Goal: Information Seeking & Learning: Learn about a topic

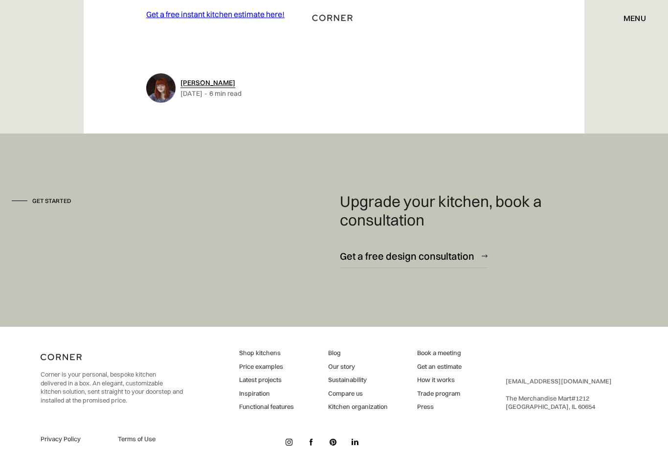
scroll to position [2812, 0]
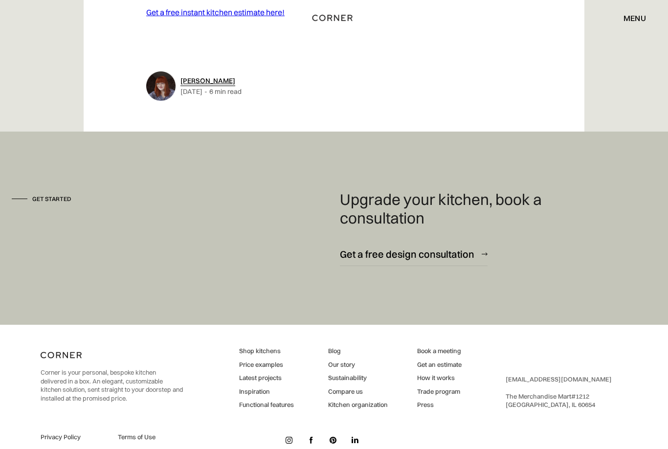
click at [350, 370] on link "Our story" at bounding box center [358, 365] width 60 height 9
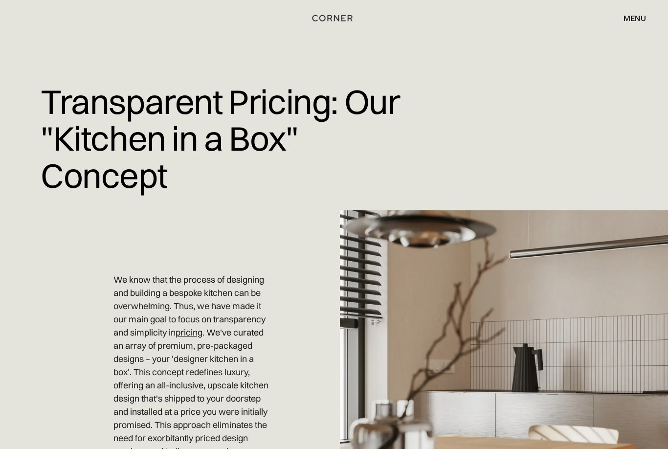
scroll to position [891, 0]
click at [199, 327] on link "pricing" at bounding box center [189, 332] width 27 height 11
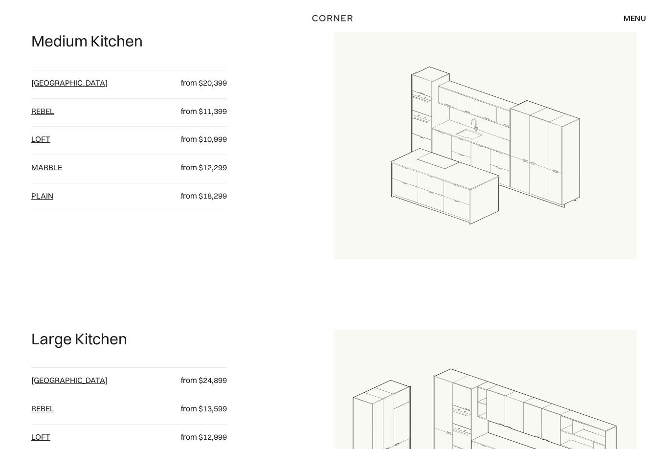
scroll to position [960, 0]
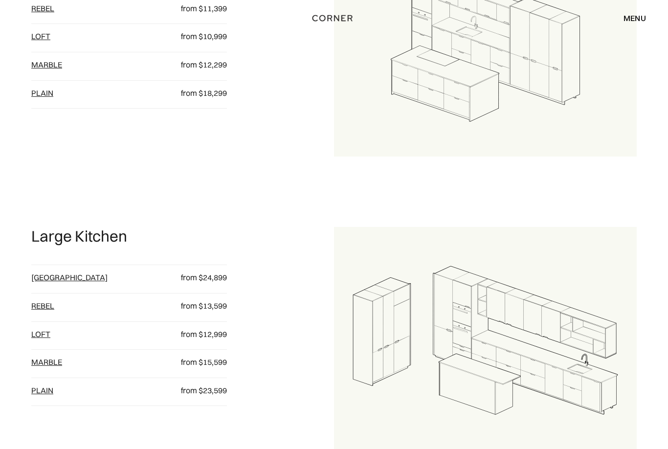
click at [48, 282] on link "Berlin" at bounding box center [69, 277] width 76 height 10
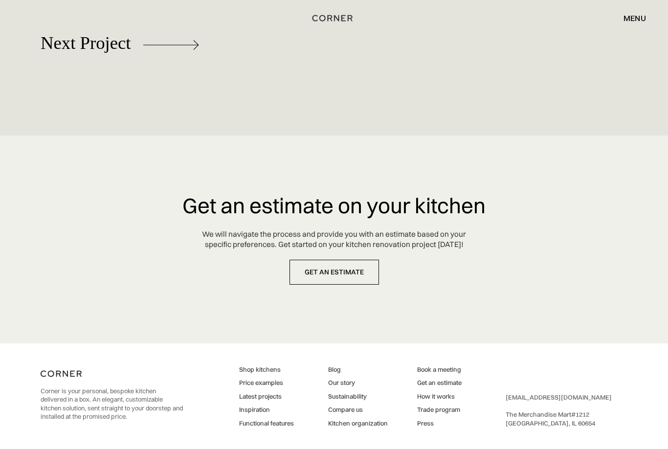
scroll to position [4648, 0]
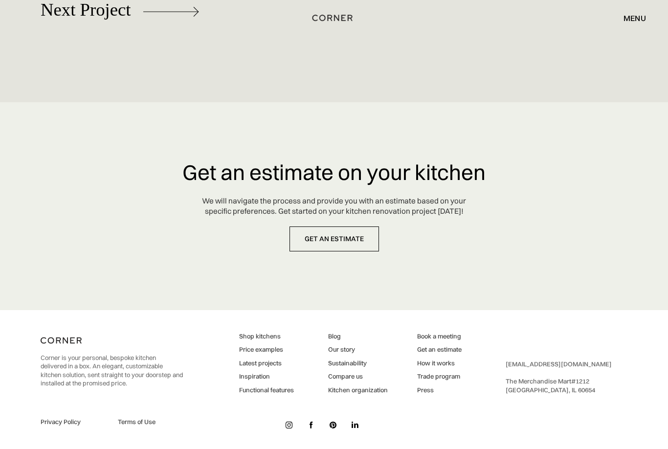
click at [347, 354] on link "Our story" at bounding box center [358, 350] width 60 height 9
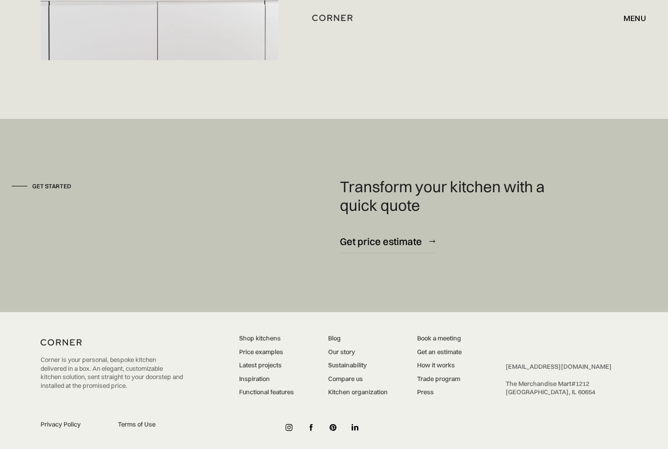
scroll to position [2674, 0]
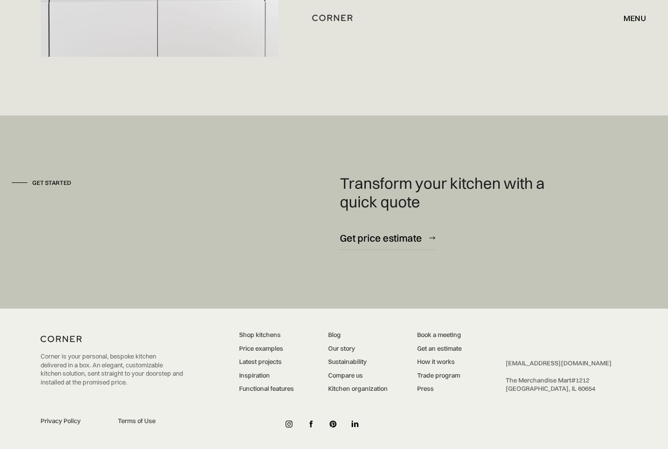
click at [266, 353] on link "Price examples" at bounding box center [266, 349] width 55 height 9
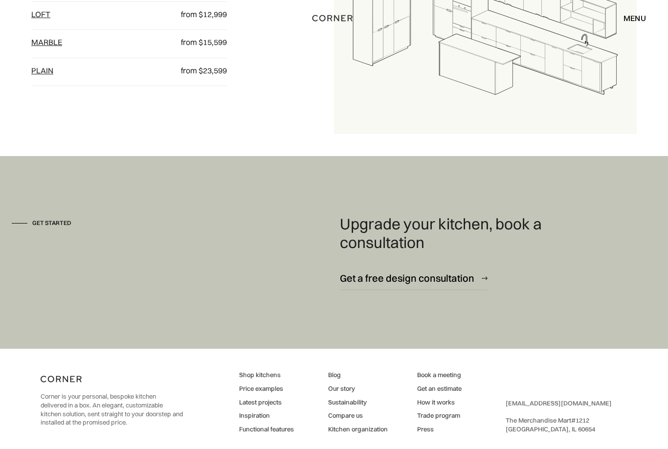
scroll to position [1322, 0]
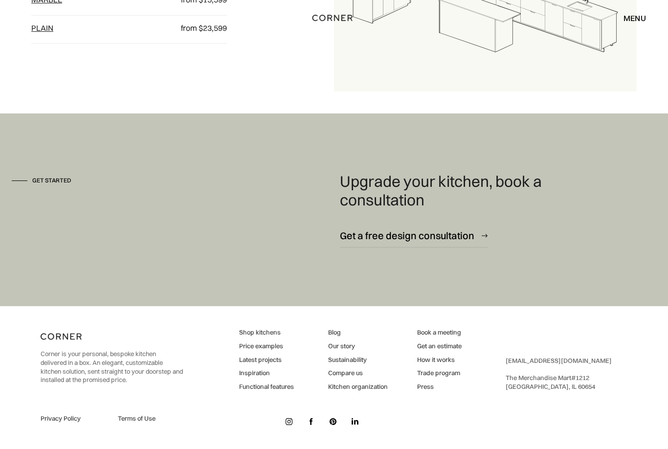
click at [365, 365] on link "Sustainability" at bounding box center [358, 360] width 60 height 9
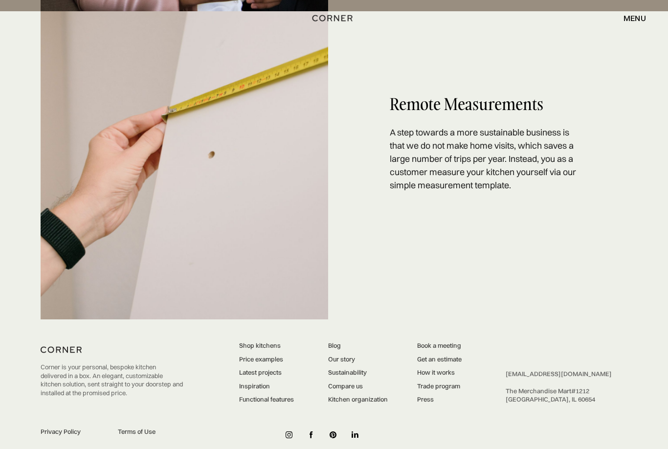
scroll to position [1977, 0]
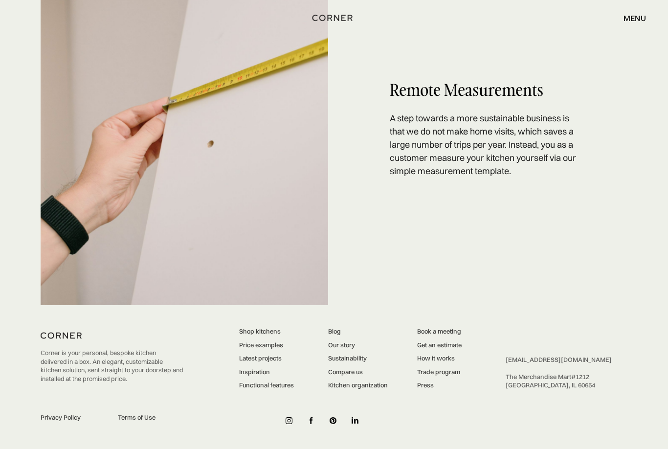
click at [357, 377] on link "Compare us" at bounding box center [358, 372] width 60 height 9
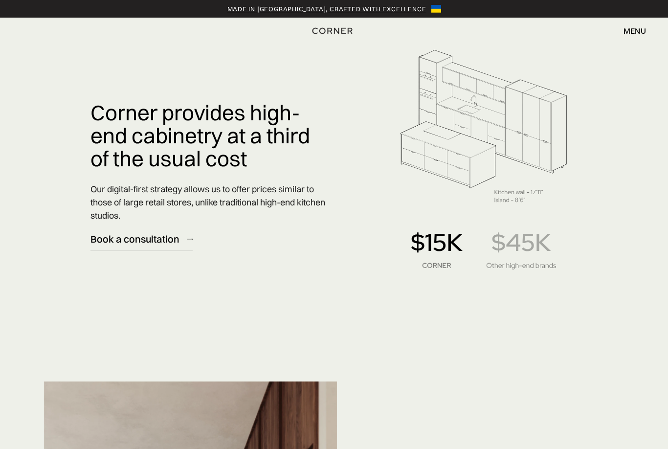
click at [526, 274] on img at bounding box center [483, 156] width 207 height 293
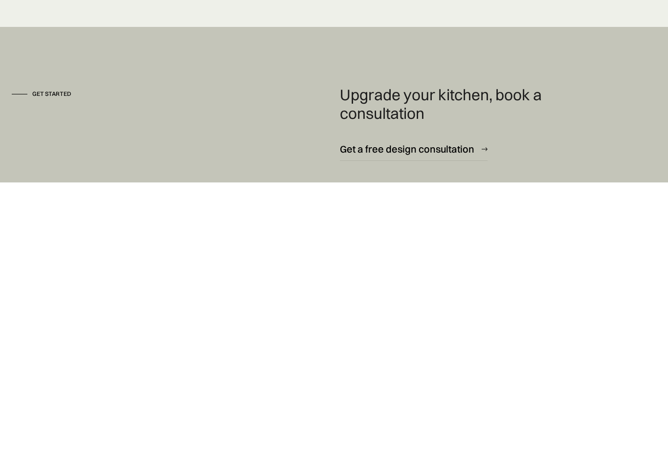
scroll to position [2856, 0]
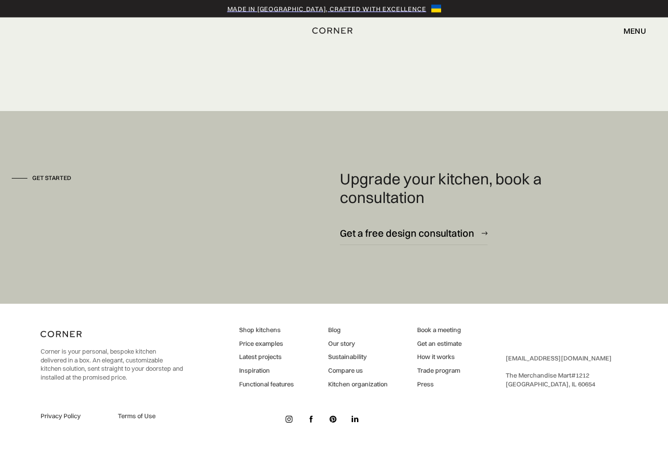
click at [372, 389] on link "Kitchen organization" at bounding box center [358, 384] width 60 height 9
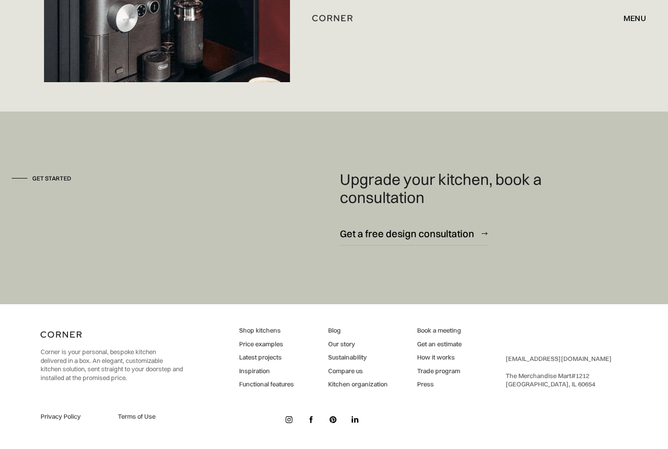
scroll to position [3276, 0]
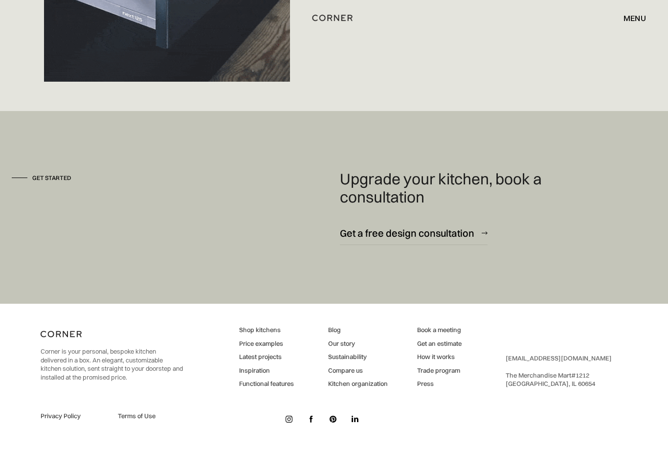
click at [439, 376] on link "Trade program" at bounding box center [439, 371] width 44 height 9
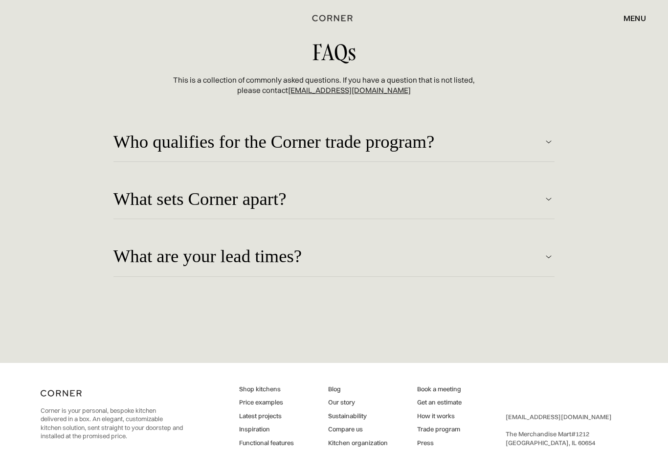
scroll to position [2477, 0]
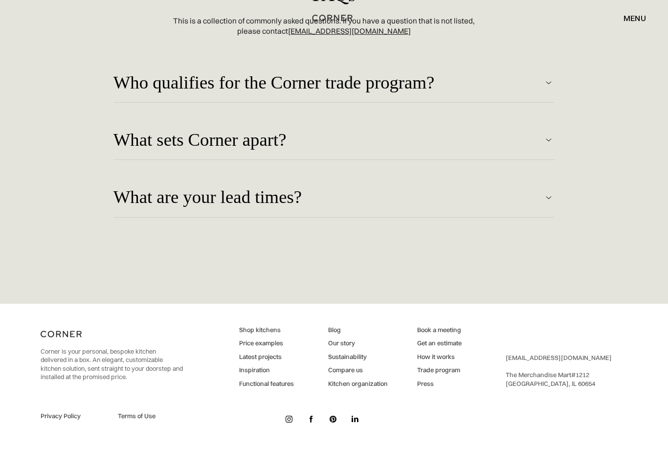
click at [363, 375] on link "Compare us" at bounding box center [358, 370] width 60 height 9
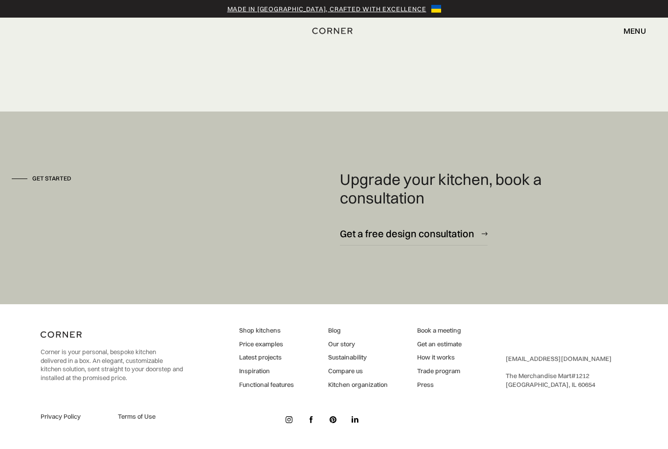
scroll to position [2856, 0]
click at [344, 349] on link "Our story" at bounding box center [358, 344] width 60 height 9
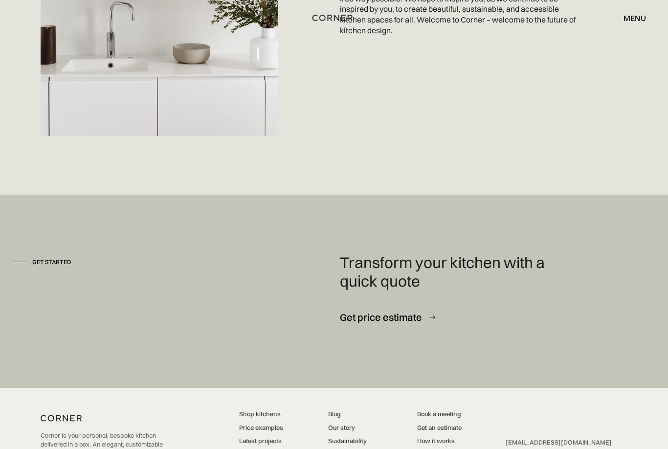
scroll to position [2674, 0]
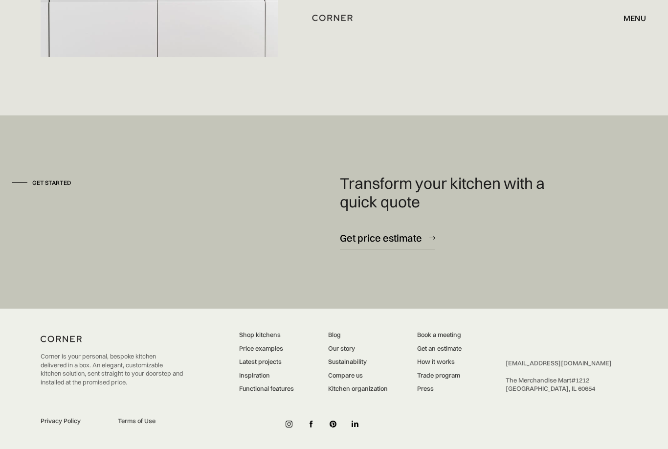
click at [437, 367] on link "How it works" at bounding box center [439, 362] width 44 height 9
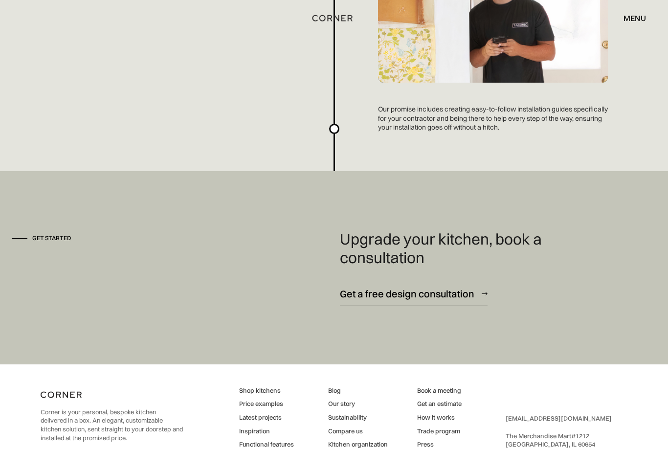
scroll to position [2607, 0]
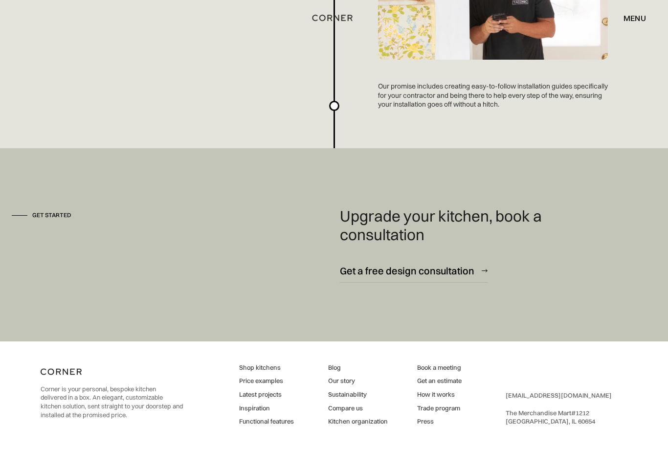
click at [273, 392] on link "Latest projects" at bounding box center [266, 395] width 55 height 9
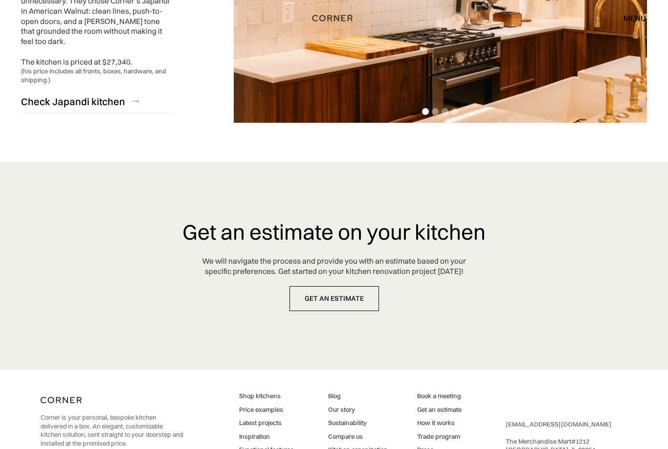
scroll to position [2449, 0]
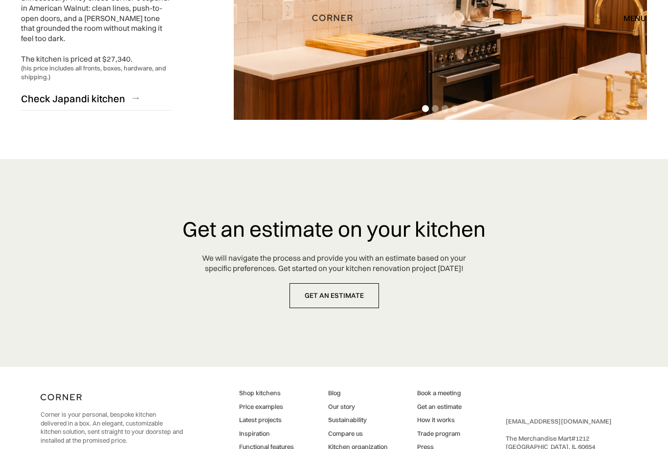
click at [274, 403] on link "Price examples" at bounding box center [266, 407] width 55 height 9
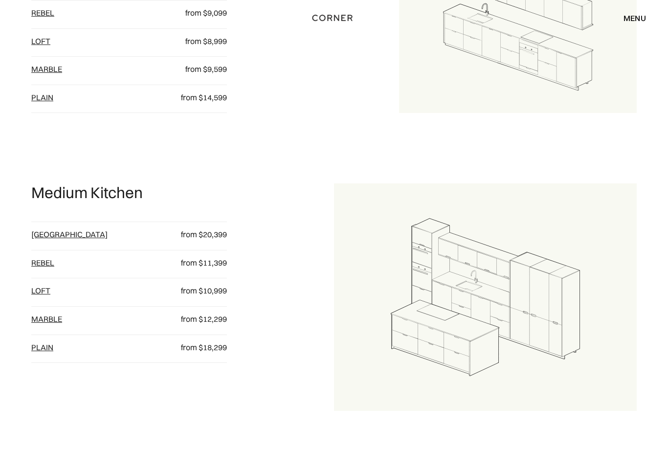
scroll to position [706, 0]
click at [550, 88] on img at bounding box center [518, 23] width 238 height 179
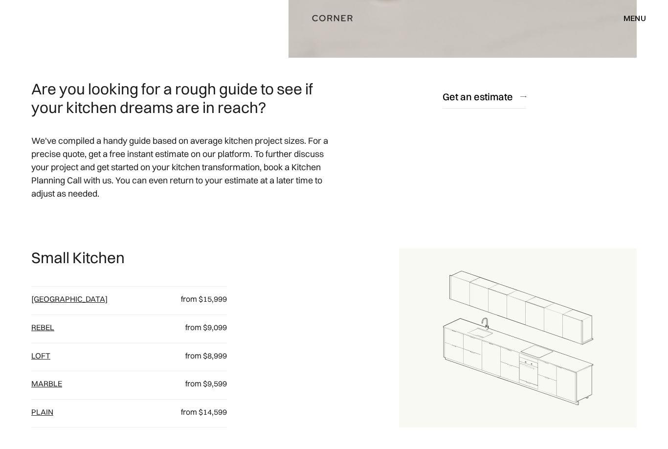
scroll to position [436, 0]
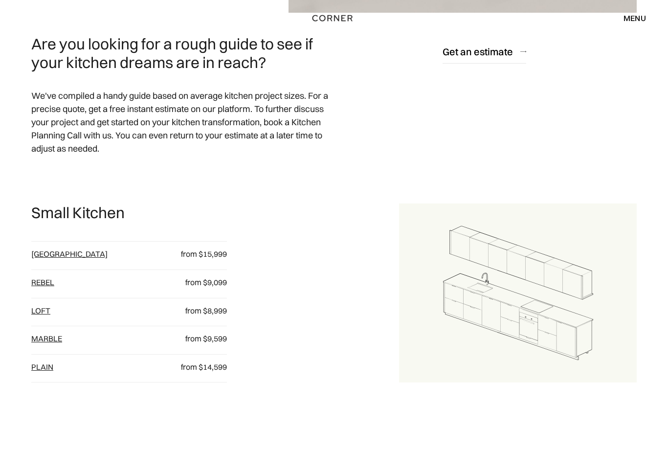
click at [45, 259] on link "Berlin" at bounding box center [69, 254] width 76 height 10
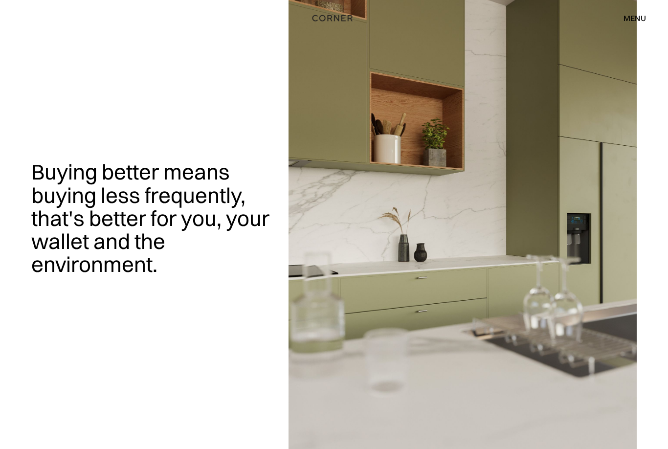
scroll to position [468, 0]
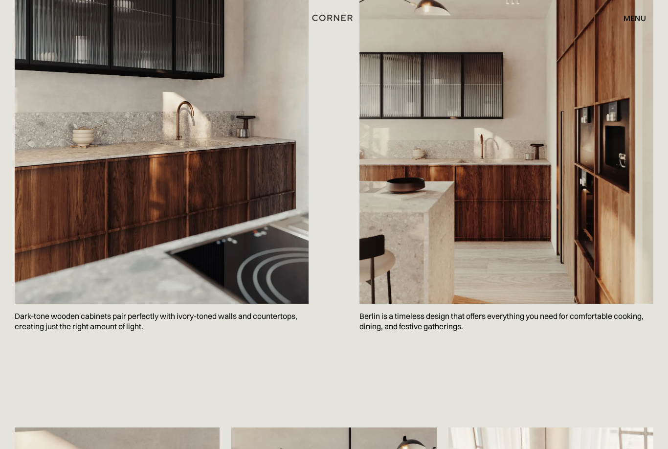
scroll to position [1117, 0]
